Goal: Information Seeking & Learning: Learn about a topic

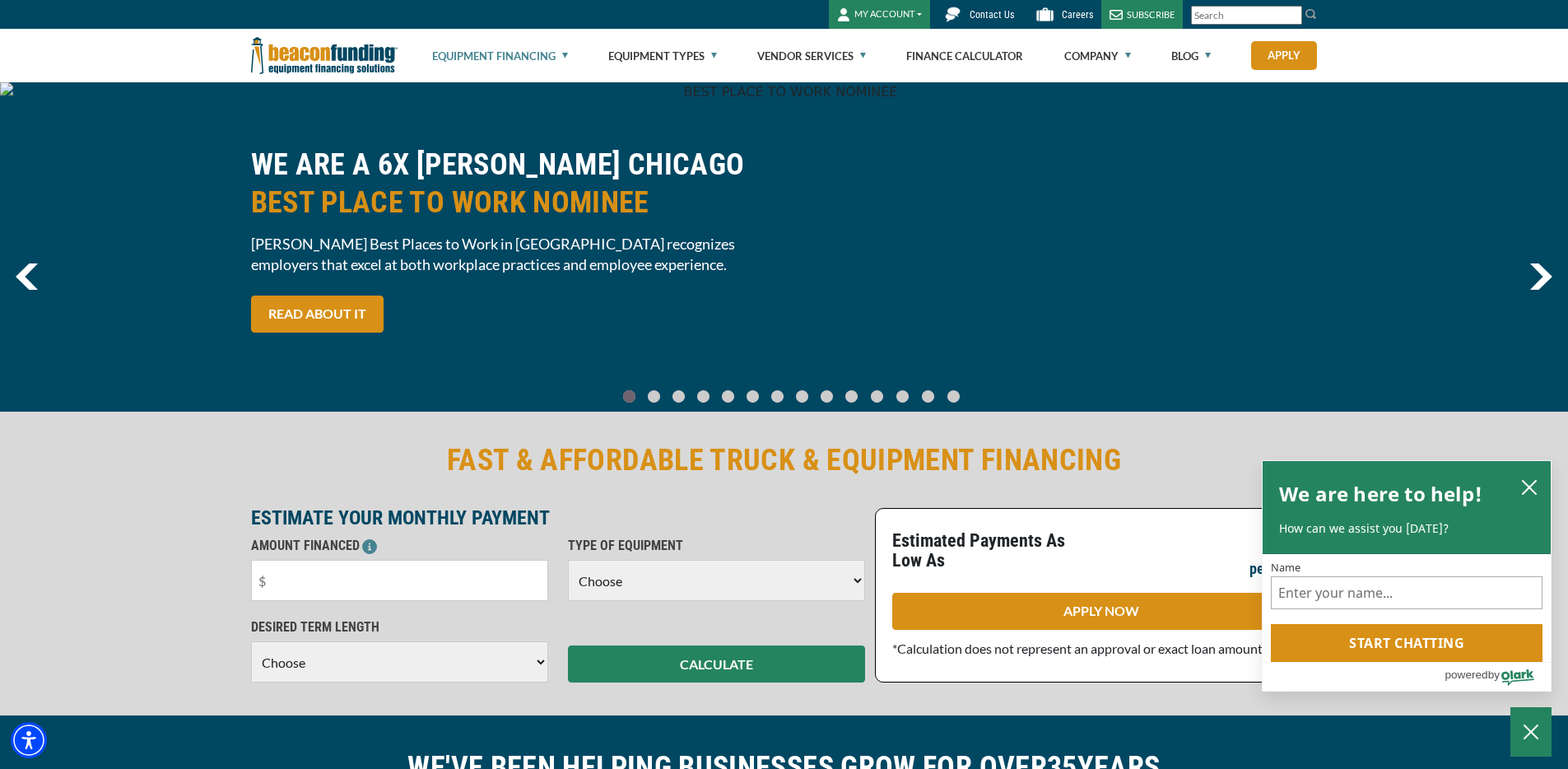
click at [496, 53] on link "Equipment Financing" at bounding box center [500, 57] width 136 height 53
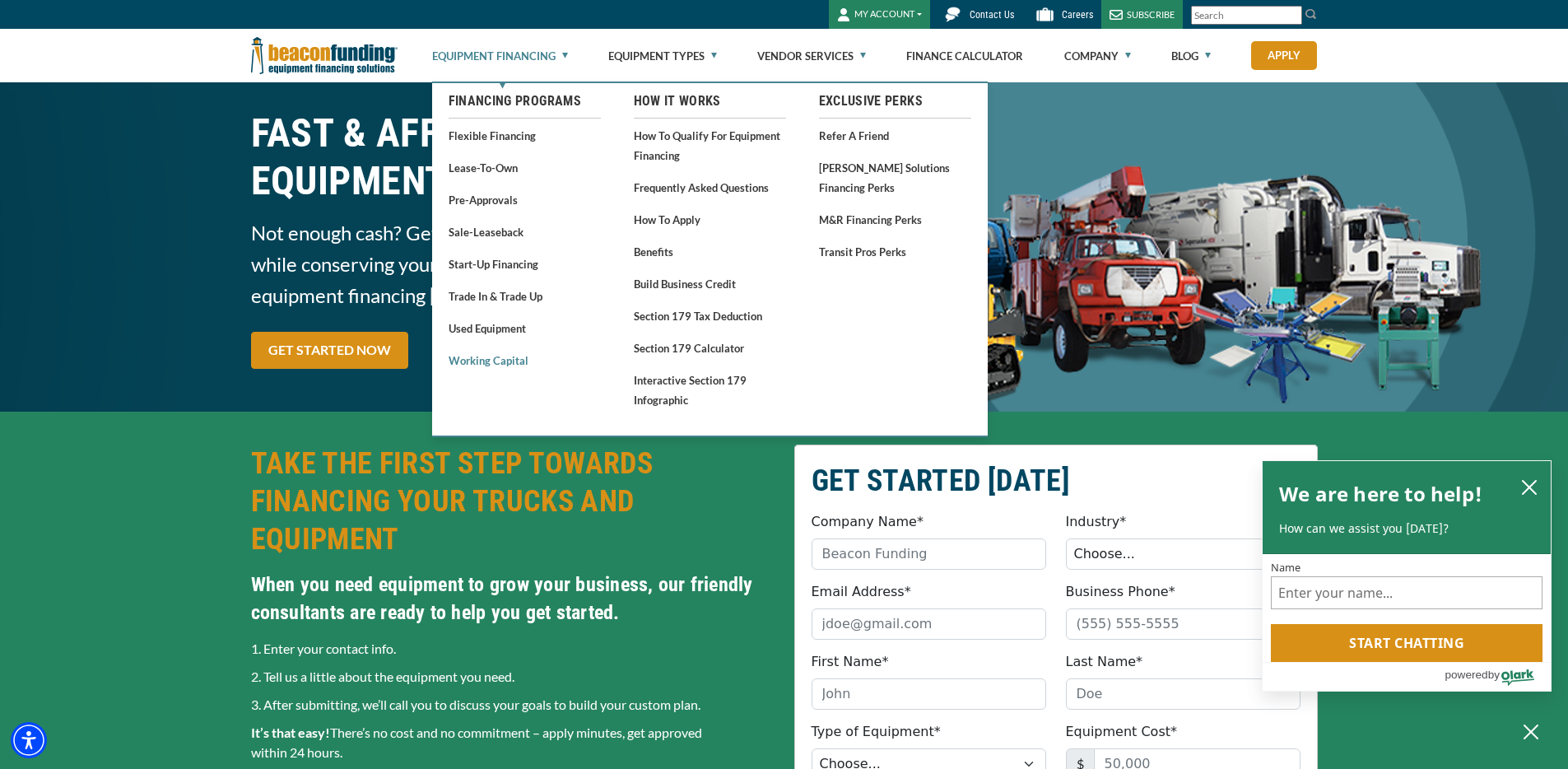
click at [491, 356] on link "Working Capital" at bounding box center [525, 360] width 152 height 20
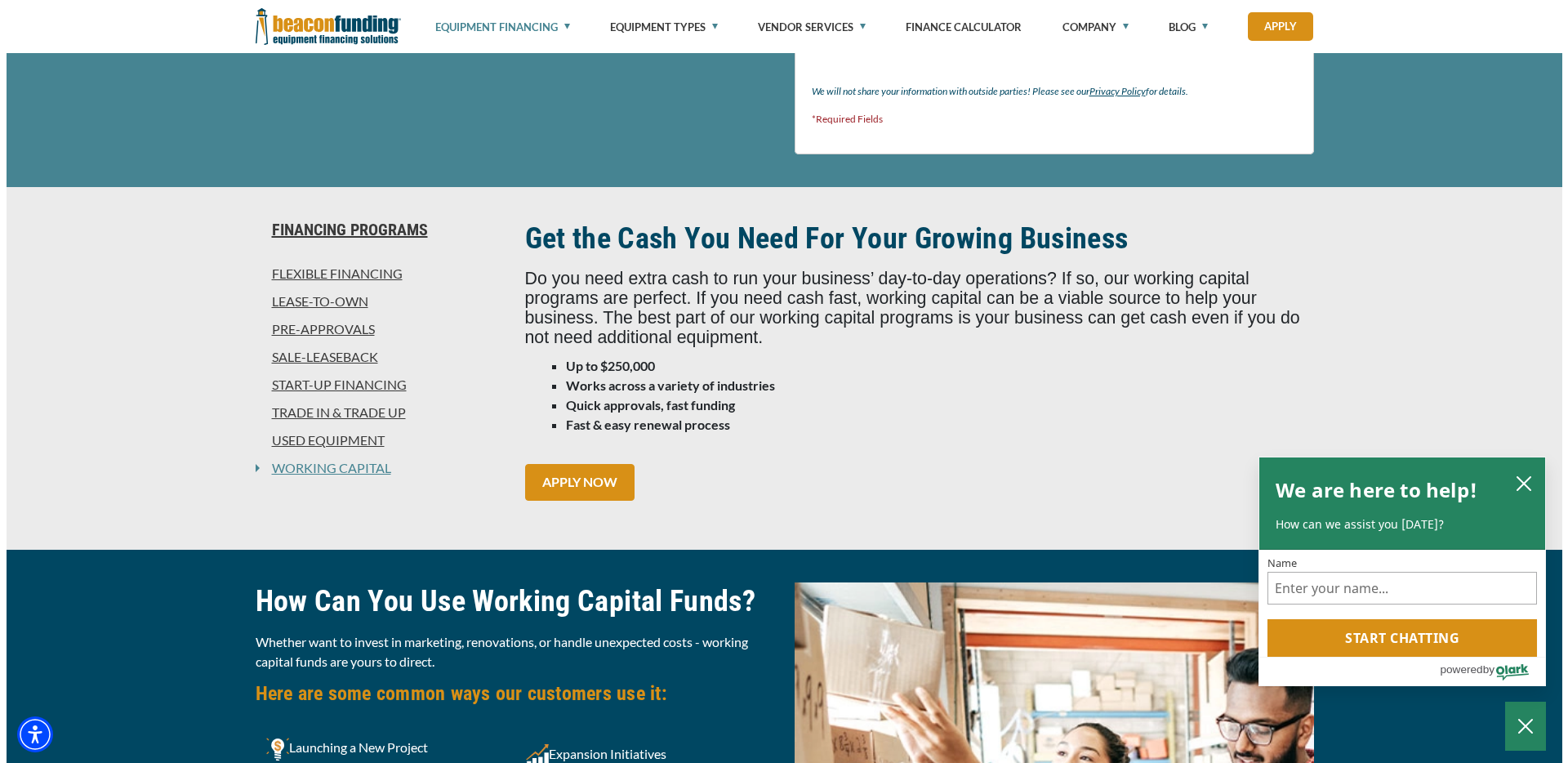
scroll to position [994, 0]
